Goal: Transaction & Acquisition: Subscribe to service/newsletter

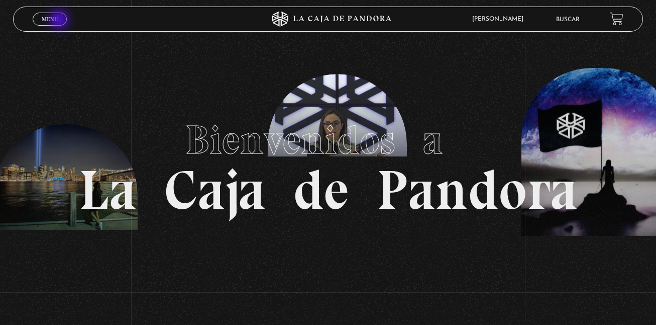
click at [60, 21] on link "Menu Cerrar" at bounding box center [50, 19] width 34 height 13
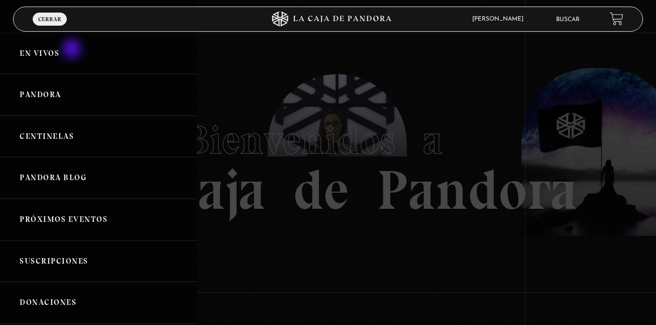
click at [73, 50] on link "En vivos" at bounding box center [98, 54] width 197 height 42
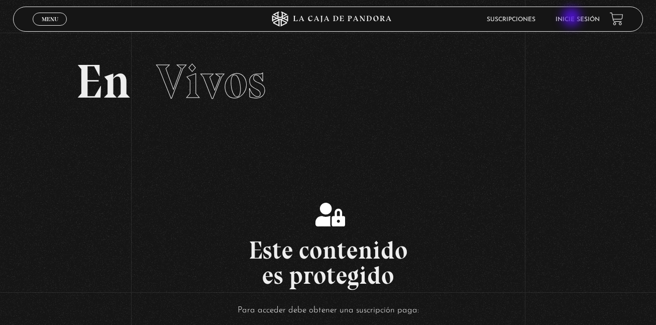
click at [573, 18] on link "Inicie sesión" at bounding box center [578, 20] width 44 height 6
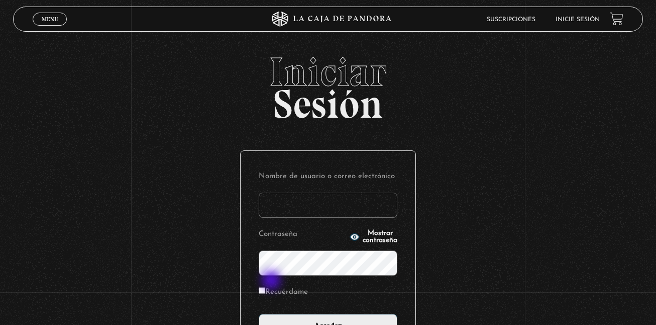
type input "kalebgonzalezcruz@gmail.com"
click at [271, 287] on label "Recuérdame" at bounding box center [283, 292] width 49 height 16
click at [265, 287] on input "Recuérdame" at bounding box center [262, 290] width 7 height 7
checkbox input "true"
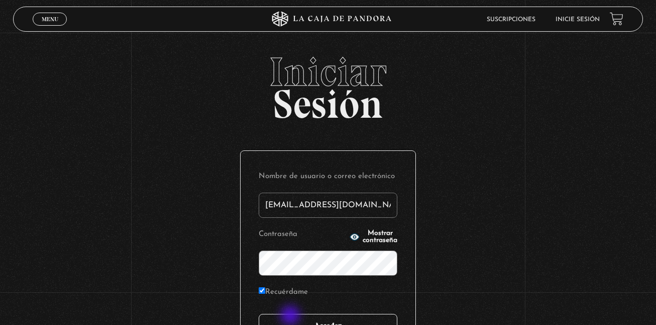
click at [291, 316] on input "Acceder" at bounding box center [328, 326] width 139 height 25
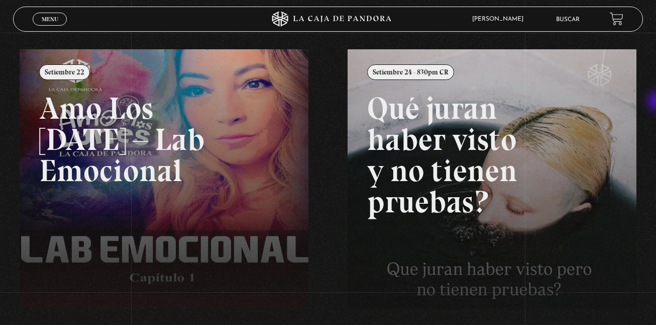
scroll to position [95, 0]
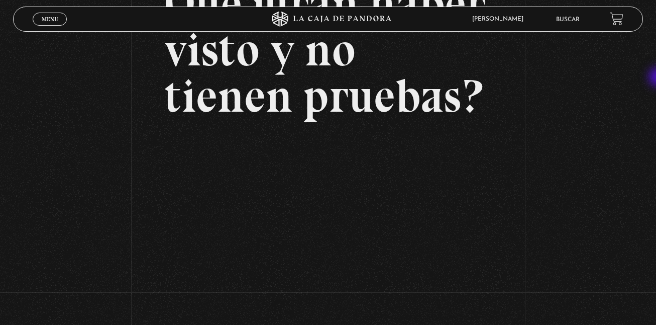
scroll to position [127, 0]
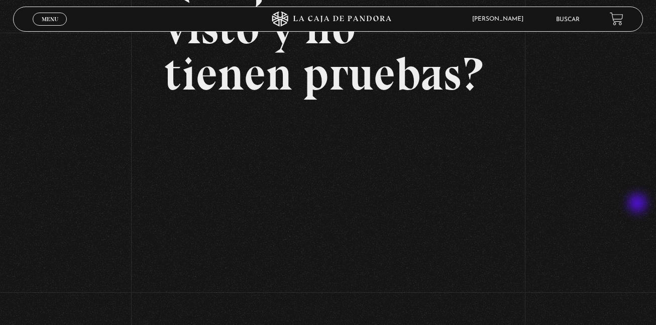
drag, startPoint x: 645, startPoint y: 157, endPoint x: 639, endPoint y: 204, distance: 47.7
click at [639, 204] on div "Volver Setiembre 24 - 830pm CR Qué juran haber visto y no tienen pruebas?" at bounding box center [328, 111] width 656 height 411
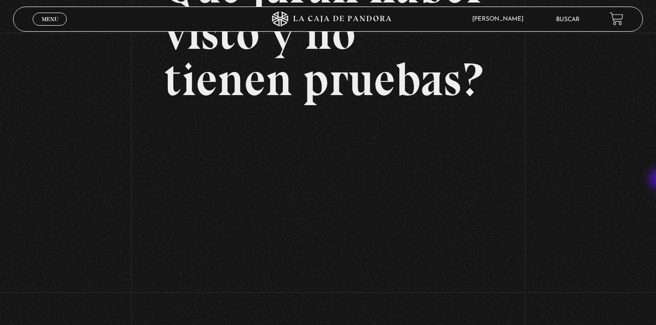
scroll to position [120, 0]
